Goal: Transaction & Acquisition: Purchase product/service

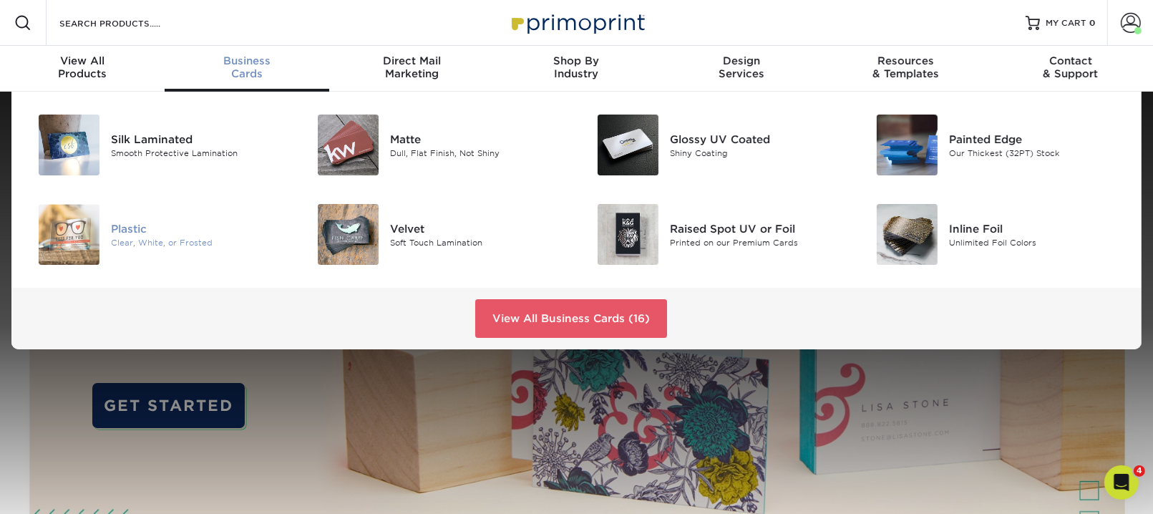
click at [180, 236] on div "Plastic" at bounding box center [198, 228] width 175 height 16
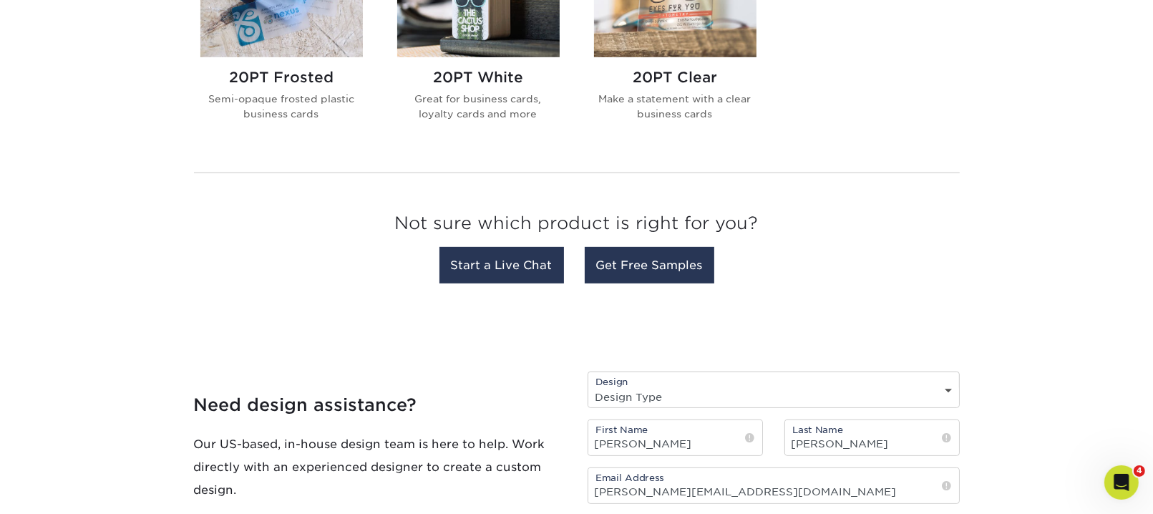
scroll to position [687, 0]
click at [275, 85] on h2 "20PT Frosted" at bounding box center [281, 76] width 163 height 17
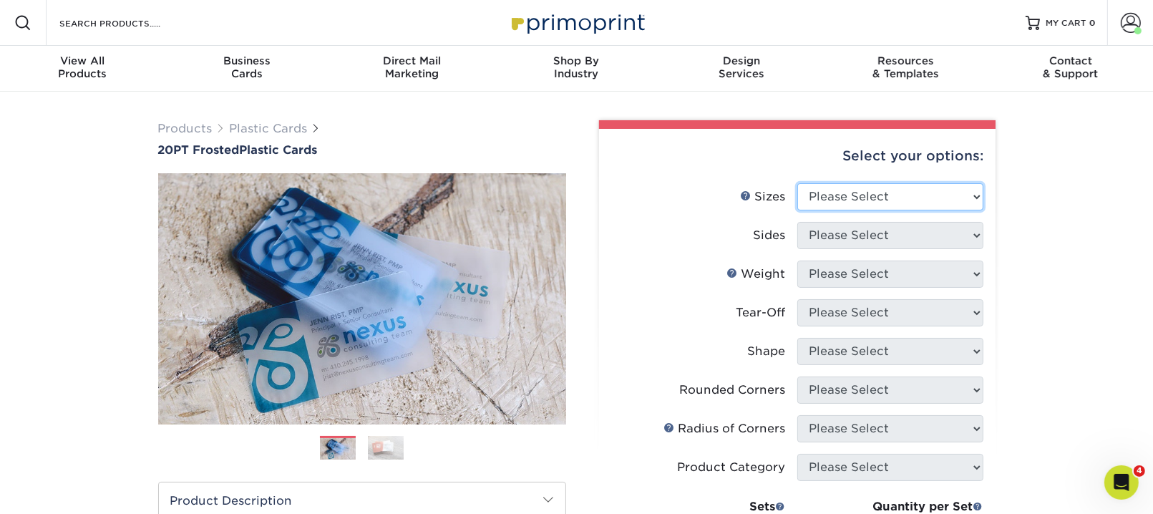
click at [968, 210] on select "Please Select 2" x 3.5" 2" x 8" 2.12" x 3.375" 2.5" x 2.5" 4.25" x 6"" at bounding box center [890, 196] width 186 height 27
select select "2.00x3.50"
click at [800, 210] on select "Please Select 2" x 3.5" 2" x 8" 2.12" x 3.375" 2.5" x 2.5" 4.25" x 6"" at bounding box center [890, 196] width 186 height 27
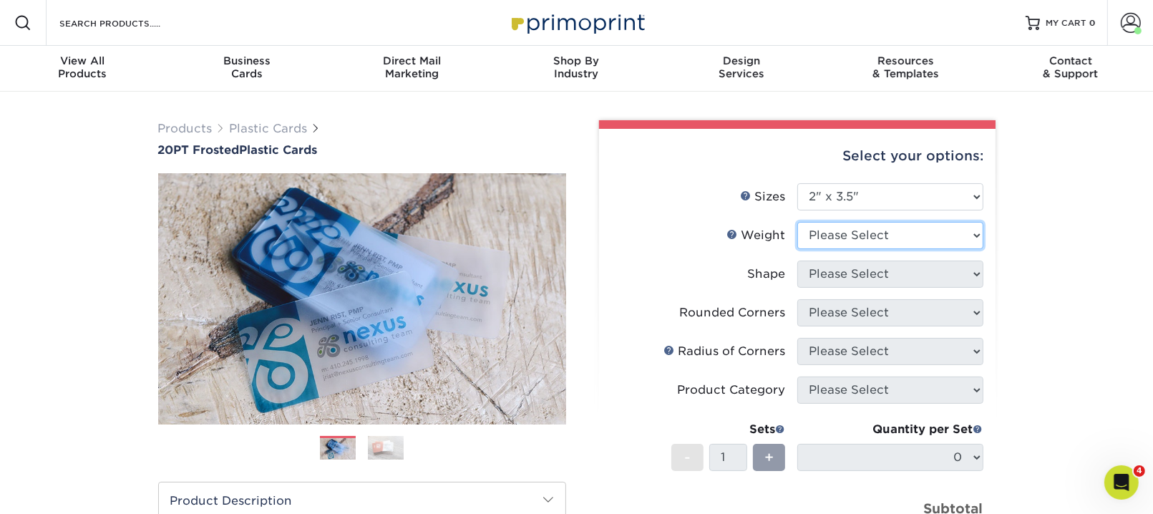
click at [965, 249] on select "Please Select 20PT Frosted Plastic 20PT Frosted Plastic" at bounding box center [890, 235] width 186 height 27
select select "20PT Frosted Plastic"
click at [800, 249] on select "Please Select 20PT Frosted Plastic 20PT Frosted Plastic" at bounding box center [890, 235] width 186 height 27
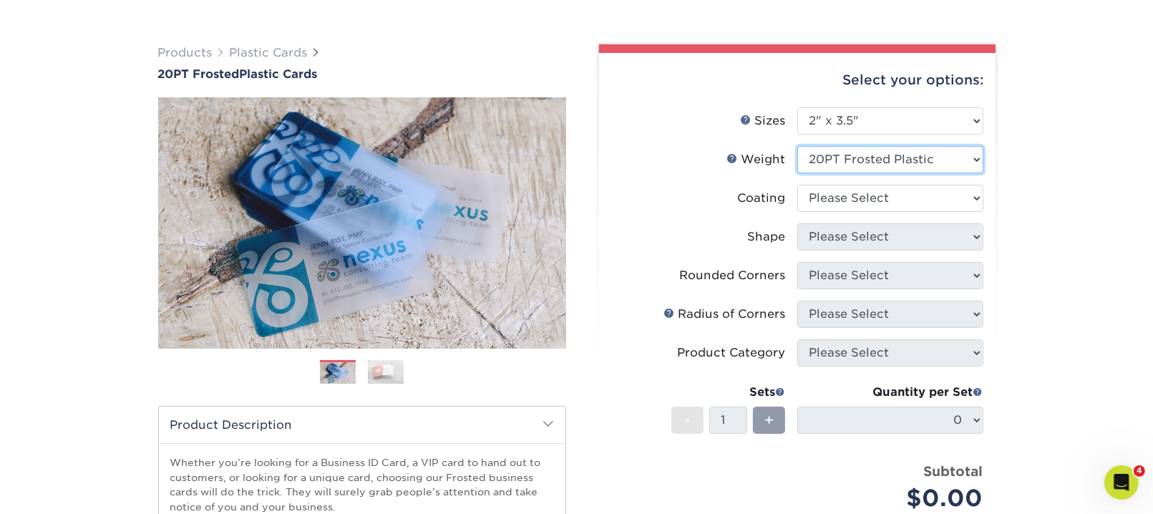
scroll to position [82, 0]
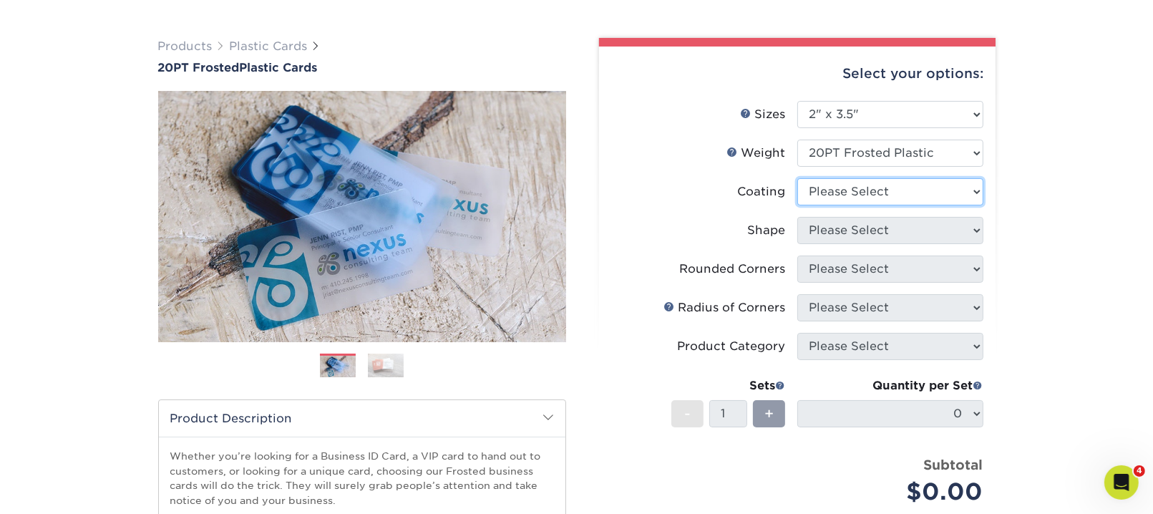
click at [965, 205] on select at bounding box center [890, 191] width 186 height 27
select select "3e7618de-abca-4bda-9f97-8b9129e913d8"
click at [800, 205] on select at bounding box center [890, 191] width 186 height 27
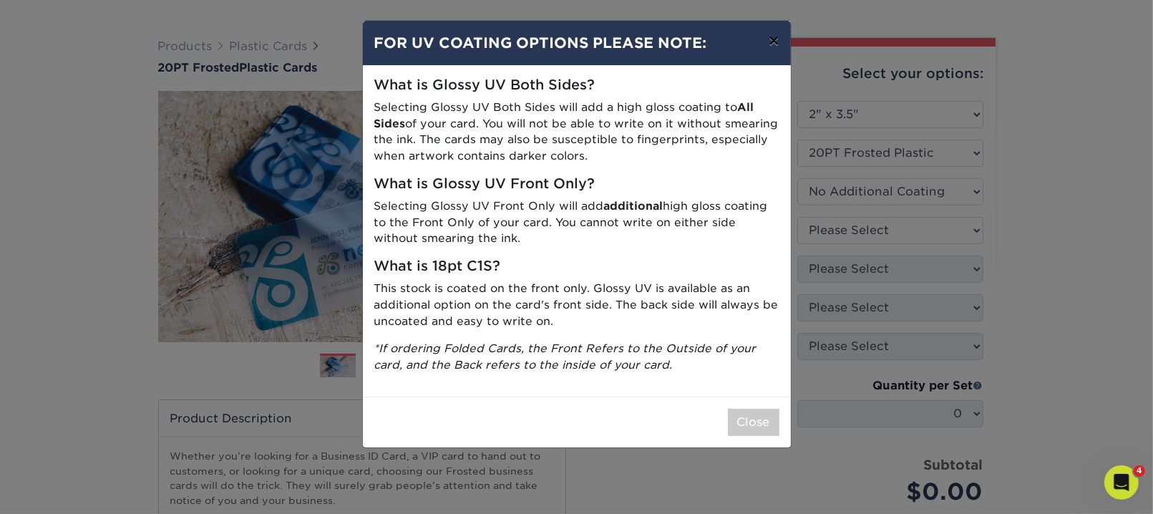
click at [772, 61] on button "×" at bounding box center [773, 41] width 33 height 40
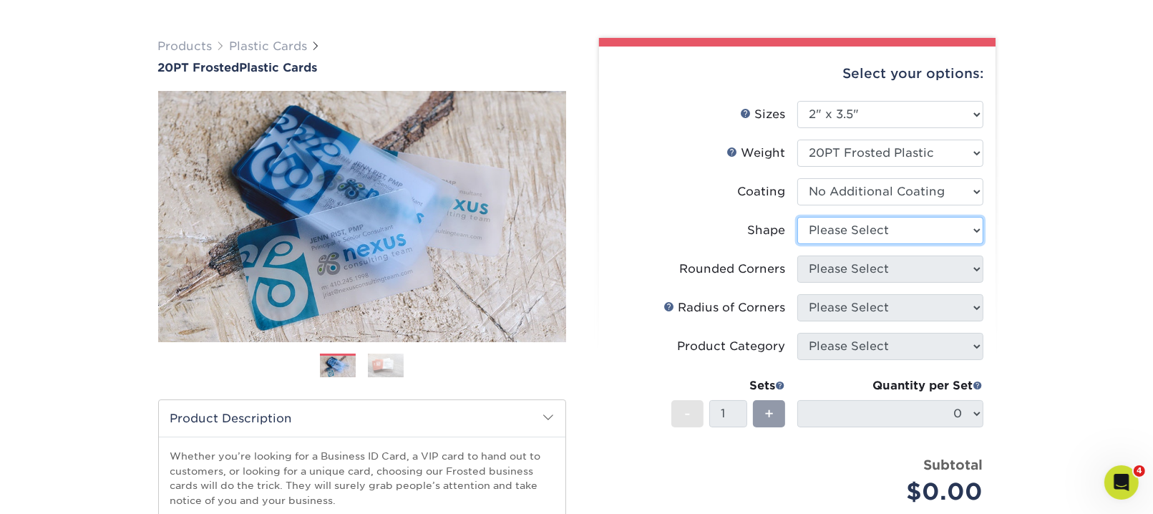
click at [964, 244] on select "Please Select Oval Standard" at bounding box center [890, 230] width 186 height 27
select select "standard"
click at [800, 244] on select "Please Select Oval Standard" at bounding box center [890, 230] width 186 height 27
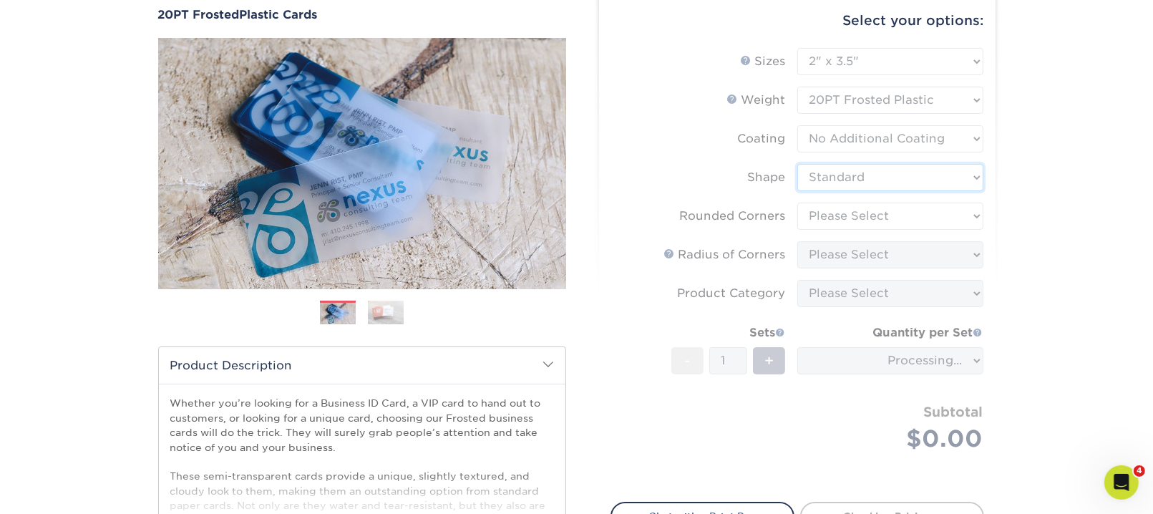
scroll to position [140, 0]
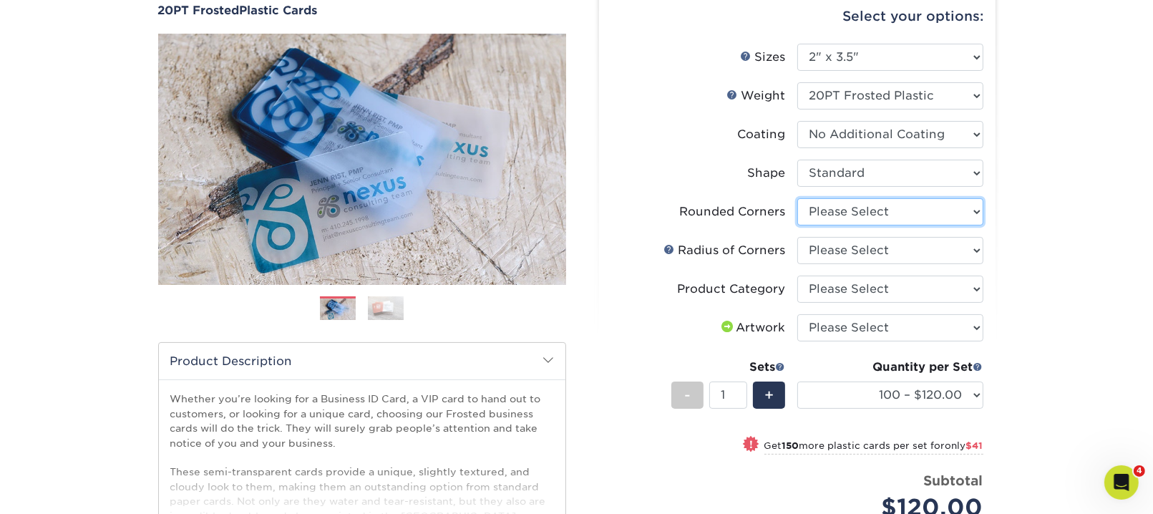
click at [965, 225] on select "Please Select Yes - Round 4 Corners" at bounding box center [890, 211] width 186 height 27
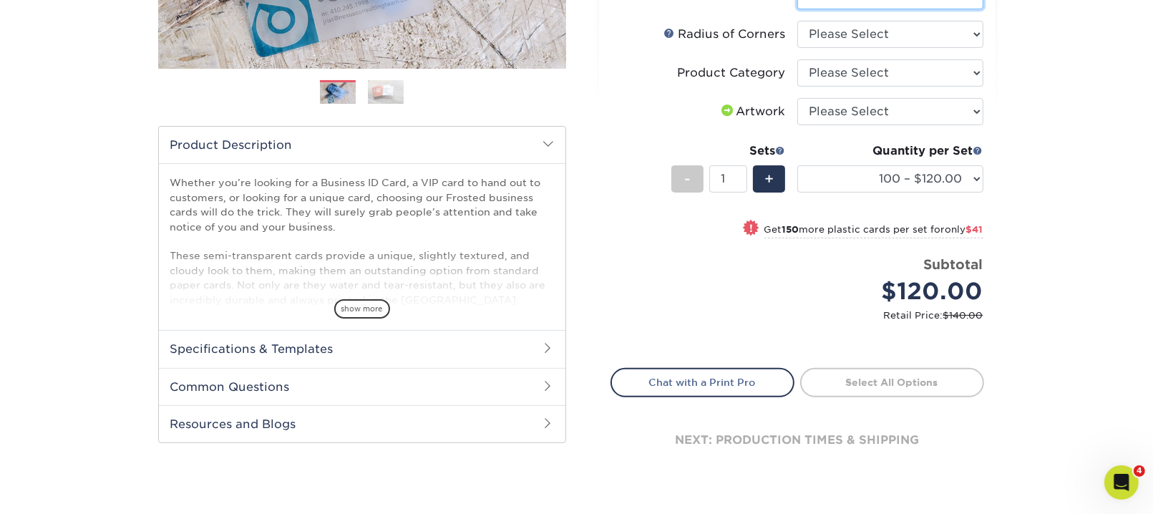
scroll to position [355, 0]
click at [767, 190] on span "+" at bounding box center [769, 179] width 9 height 21
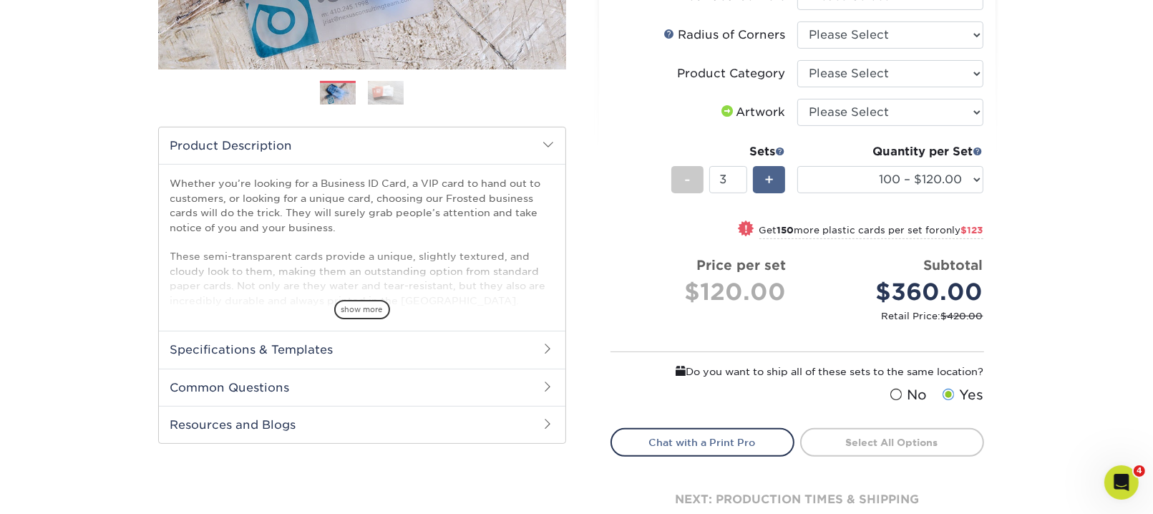
click at [767, 190] on span "+" at bounding box center [769, 179] width 9 height 21
drag, startPoint x: 1138, startPoint y: 460, endPoint x: 1030, endPoint y: 445, distance: 108.4
click at [1122, 460] on div "Products Plastic Cards 20PT Frosted Plastic Cards Previous Next and" at bounding box center [576, 166] width 1153 height 858
click at [1030, 445] on div "Products Plastic Cards 20PT Frosted Plastic Cards Previous Next and" at bounding box center [576, 166] width 1153 height 858
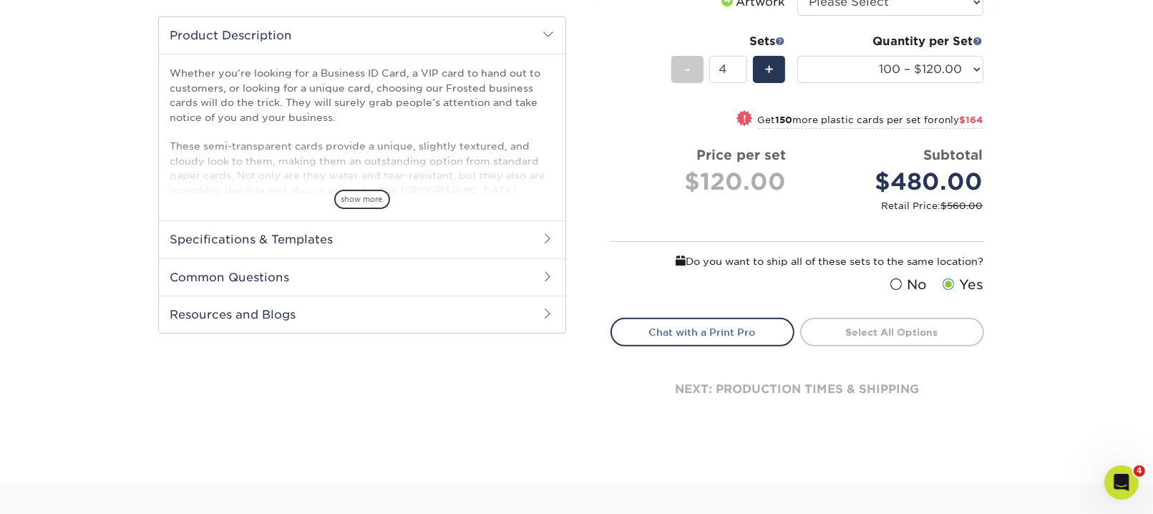
scroll to position [467, 0]
click at [684, 79] on span "-" at bounding box center [687, 67] width 6 height 21
type input "1"
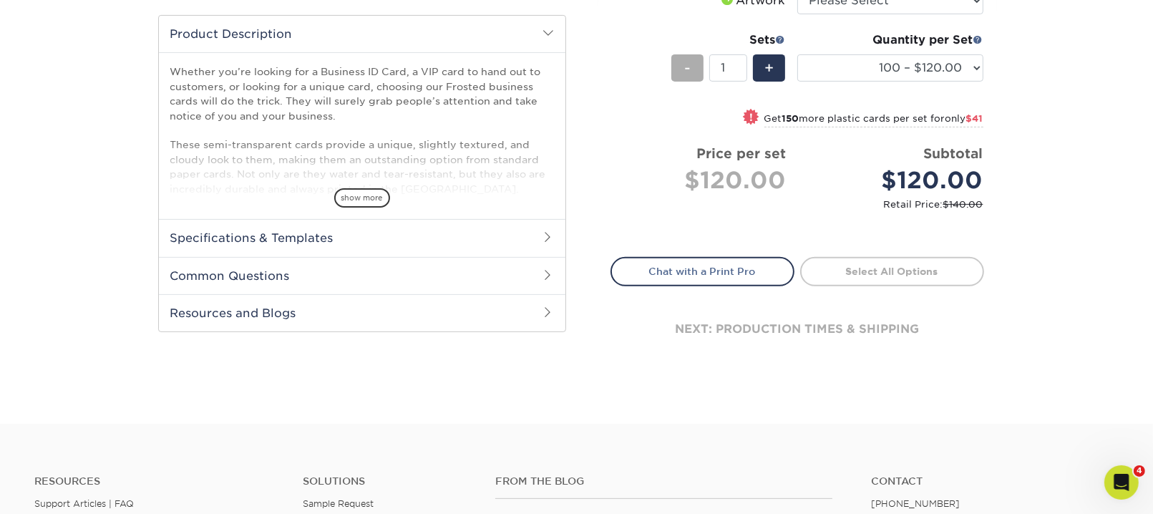
click at [684, 79] on span "-" at bounding box center [687, 67] width 6 height 21
click at [965, 82] on select "100 – $120.00 250 – $161.00 500 – $207.00 1000 – $232.00 2500 – $560.00 5000 – …" at bounding box center [890, 67] width 186 height 27
select select "500 – $207.00"
click at [800, 82] on select "100 – $120.00 250 – $161.00 500 – $207.00 1000 – $232.00 2500 – $560.00 5000 – …" at bounding box center [890, 67] width 186 height 27
